Goal: Transaction & Acquisition: Book appointment/travel/reservation

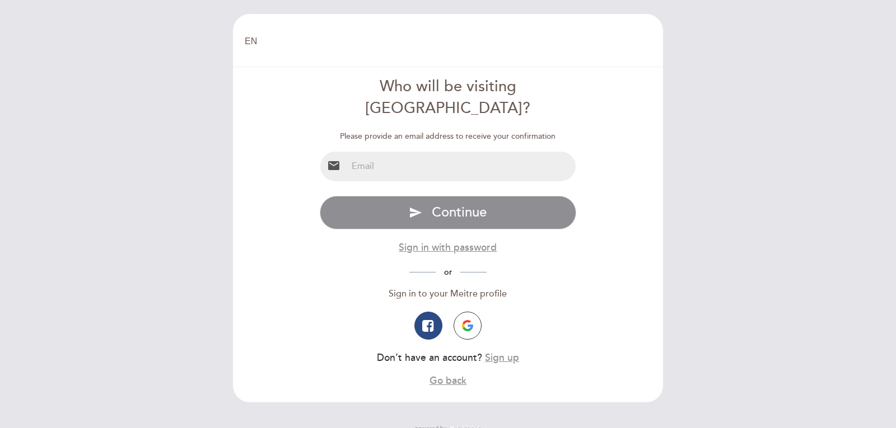
click at [393, 152] on input "email" at bounding box center [461, 167] width 229 height 30
type input "[PERSON_NAME][EMAIL_ADDRESS][DOMAIN_NAME]"
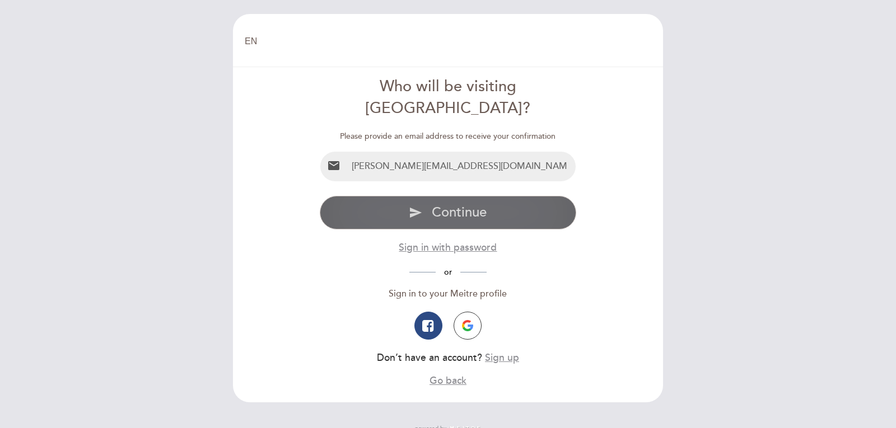
click at [445, 200] on button "send Continue" at bounding box center [448, 213] width 257 height 34
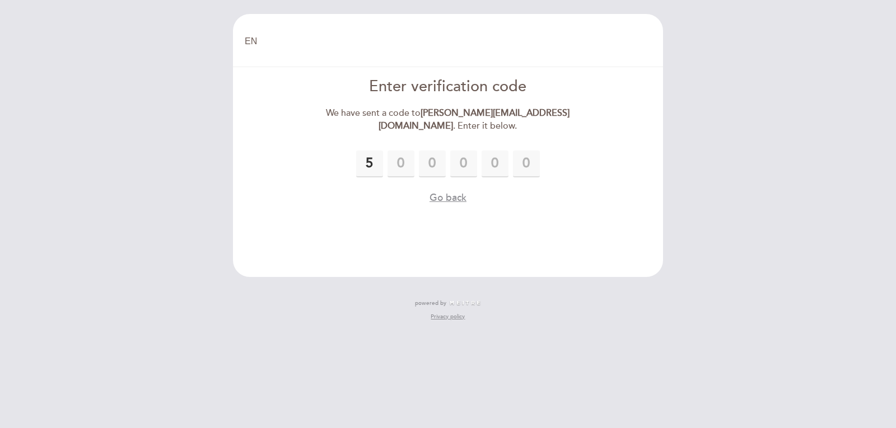
type input "5"
type input "3"
type input "5"
type input "6"
type input "1"
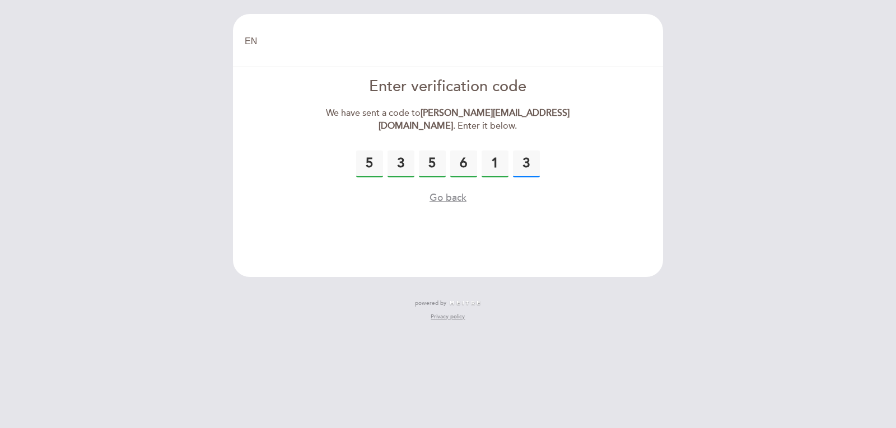
type input "3"
drag, startPoint x: 446, startPoint y: 194, endPoint x: 514, endPoint y: 178, distance: 69.7
click at [514, 178] on div "5 3 5 6 1 3 Please enter the verification code Code must be 6 digits error Go b…" at bounding box center [448, 178] width 257 height 55
